Goal: Answer question/provide support

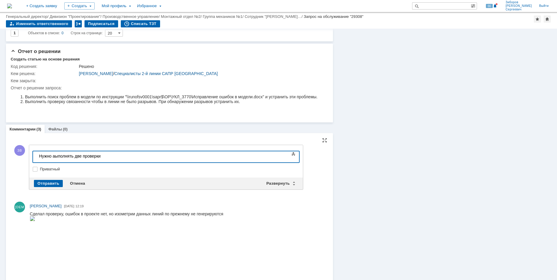
click at [55, 155] on div "​Нужно аыполнять две проверки" at bounding box center [81, 156] width 84 height 5
click at [111, 154] on div "Нужно выполнять две проверки" at bounding box center [81, 156] width 84 height 5
click at [279, 181] on div "Развернуть" at bounding box center [280, 183] width 35 height 7
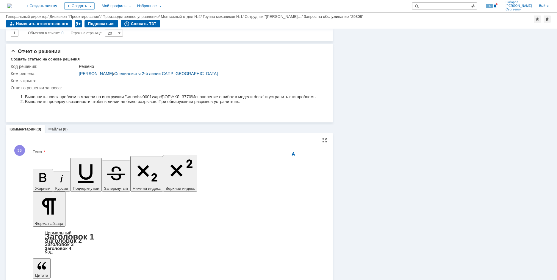
drag, startPoint x: 49, startPoint y: 97, endPoint x: 97, endPoint y: 96, distance: 47.9
click at [97, 96] on li "Выполнить поиск проблем в модели по инструкции "\\runofsv0001\sapr$\OP\УКЛ_3770…" at bounding box center [171, 96] width 292 height 5
copy li "поиск проблем в модели"
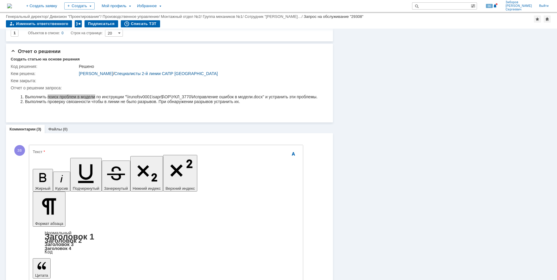
click at [60, 96] on li "Выполнить поиск проблем в модели по инструкции "\\runofsv0001\sapr$\OP\УКЛ_3770…" at bounding box center [171, 96] width 292 height 5
drag, startPoint x: 49, startPoint y: 97, endPoint x: 269, endPoint y: 109, distance: 220.8
click at [271, 97] on li "Выполнить поиск проблем в модели по инструкции "\\runofsv0001\sapr$\OP\УКЛ_3770…" at bounding box center [171, 96] width 292 height 5
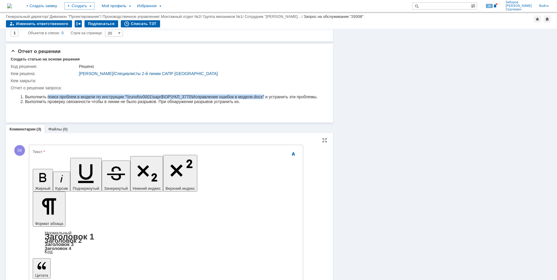
copy li "поиск проблем в модели по инструкции "\\runofsv0001\sapr$\OP\УКЛ_3770\Исправлен…"
drag, startPoint x: 52, startPoint y: 1777, endPoint x: 70, endPoint y: 1782, distance: 18.3
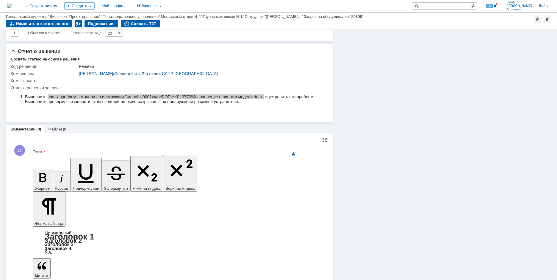
drag, startPoint x: 49, startPoint y: 109, endPoint x: 93, endPoint y: 108, distance: 44.3
click at [93, 104] on li "Выполнить проверку связанности чтобы в линии не было разрывов. При обнаружении …" at bounding box center [171, 101] width 292 height 5
copy li "проверку связанности"
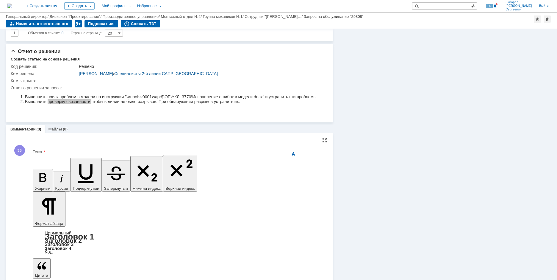
drag, startPoint x: 52, startPoint y: 1775, endPoint x: 101, endPoint y: 1777, distance: 48.8
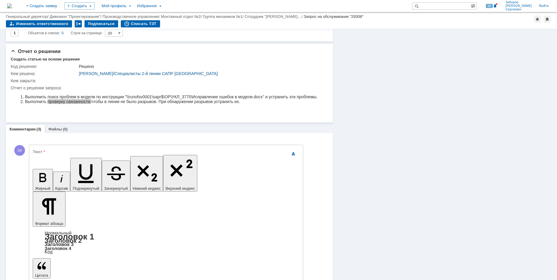
copy span "Поиск проблем в модели"
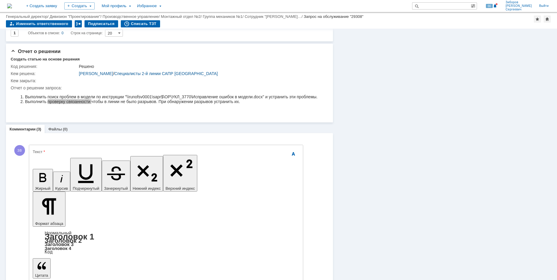
drag, startPoint x: 80, startPoint y: 1793, endPoint x: 117, endPoint y: 1985, distance: 195.4
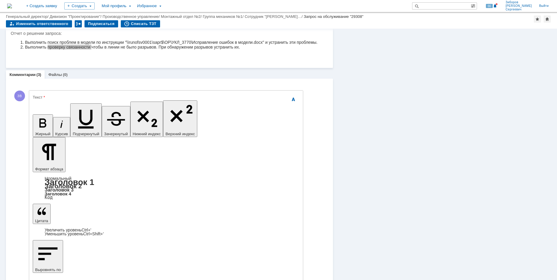
scroll to position [298, 0]
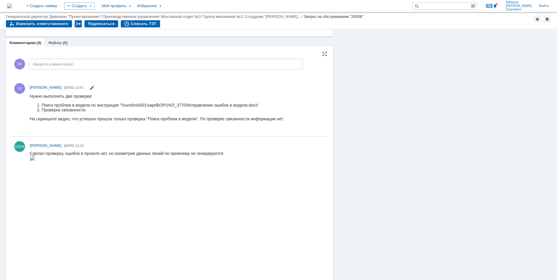
scroll to position [265, 0]
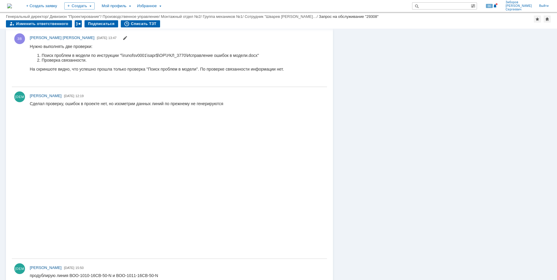
scroll to position [354, 0]
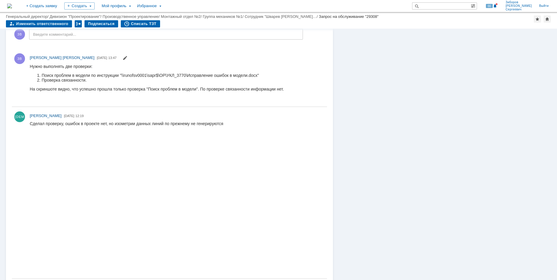
click at [12, 4] on img at bounding box center [9, 6] width 5 height 5
